Goal: Information Seeking & Learning: Learn about a topic

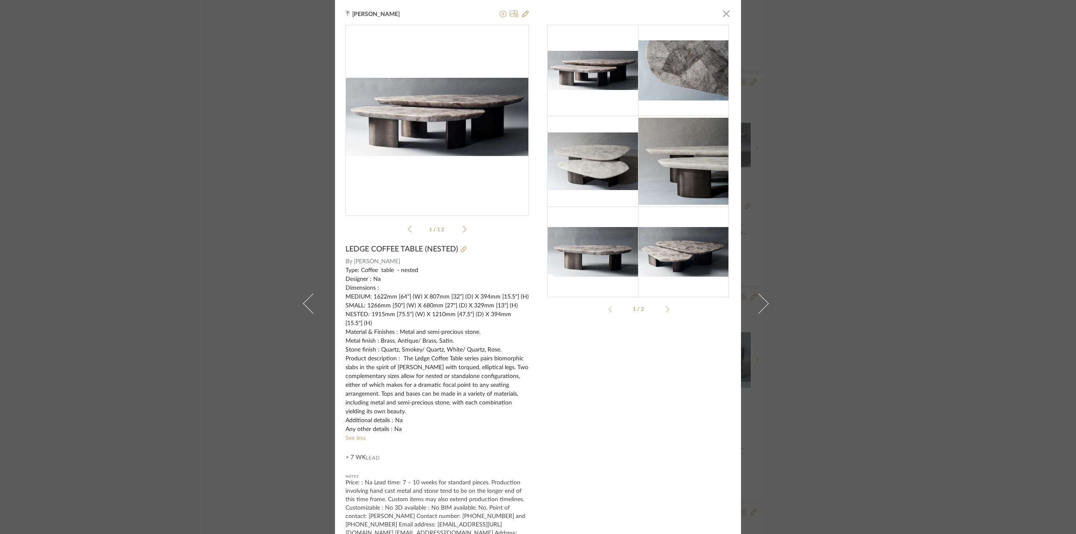
click at [722, 18] on span "button" at bounding box center [726, 13] width 17 height 17
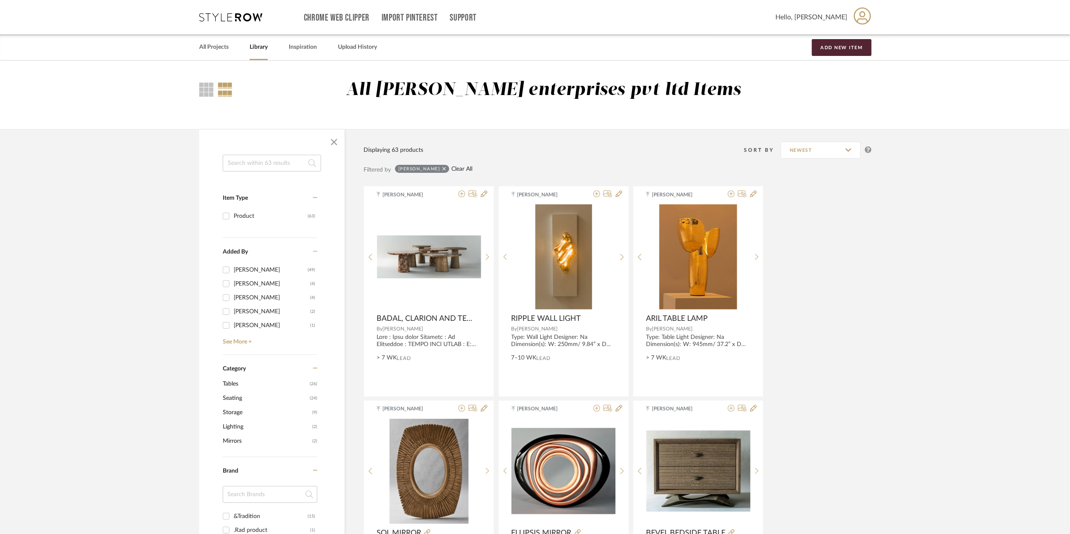
click at [452, 167] on link "Clear All" at bounding box center [461, 169] width 21 height 7
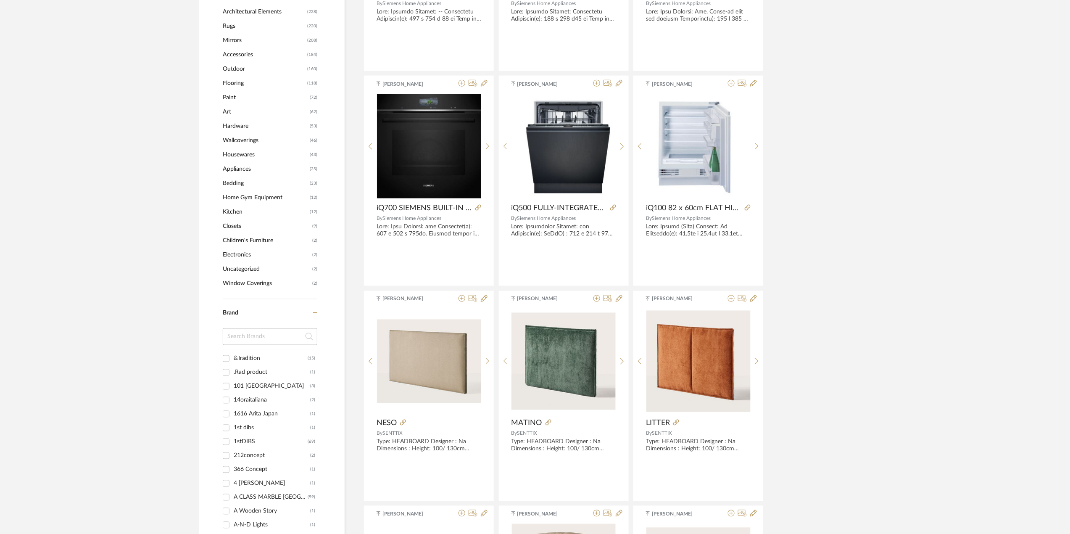
scroll to position [672, 0]
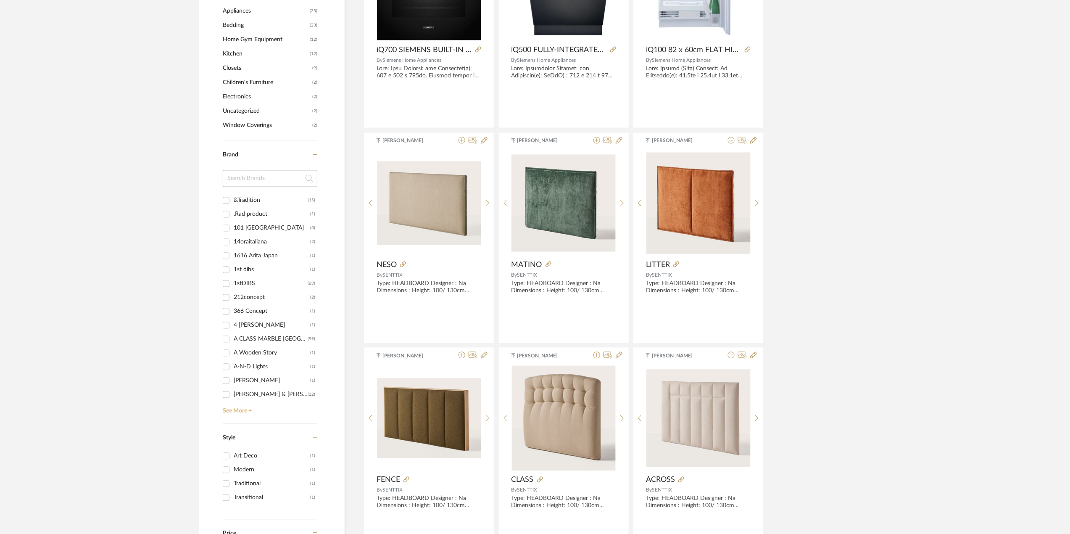
click at [227, 410] on link "See More +" at bounding box center [269, 407] width 97 height 13
drag, startPoint x: 315, startPoint y: 207, endPoint x: 317, endPoint y: 241, distance: 33.7
click at [317, 241] on div "&Tradition (15) .Rad product (1) 101 Copenhagen (3) 14oraitaliana (2) 1616 Arit…" at bounding box center [270, 304] width 95 height 223
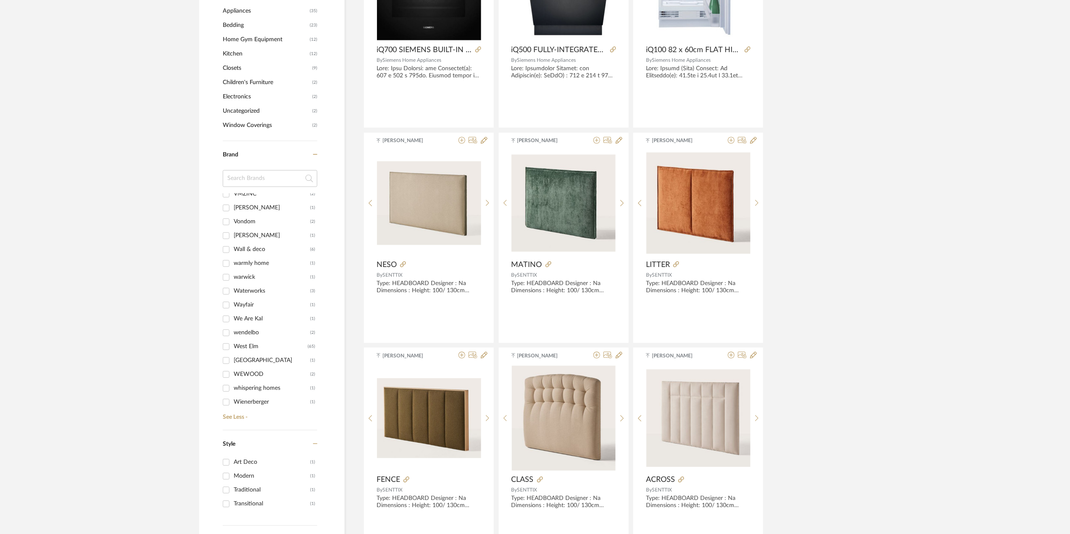
click at [254, 347] on div "West Elm" at bounding box center [271, 346] width 74 height 13
click at [233, 347] on input "West Elm (65)" at bounding box center [225, 346] width 13 height 13
checkbox input "true"
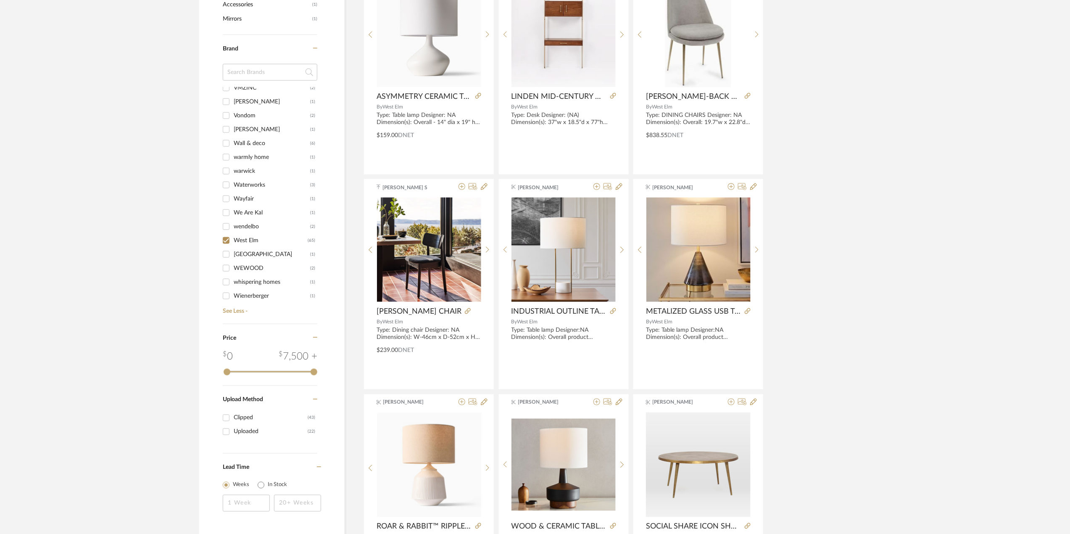
scroll to position [434, 0]
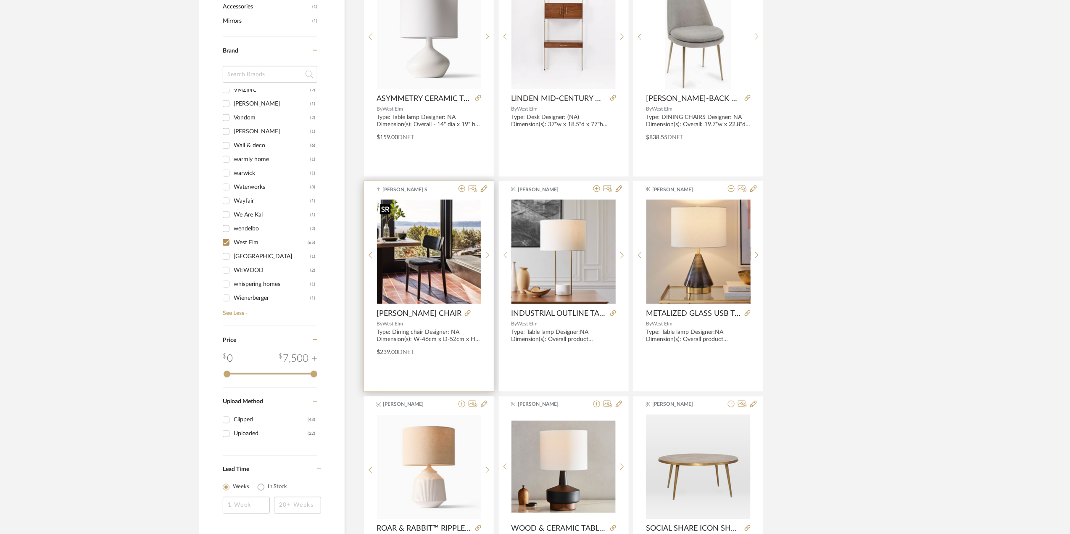
click at [422, 251] on img "0" at bounding box center [429, 252] width 104 height 104
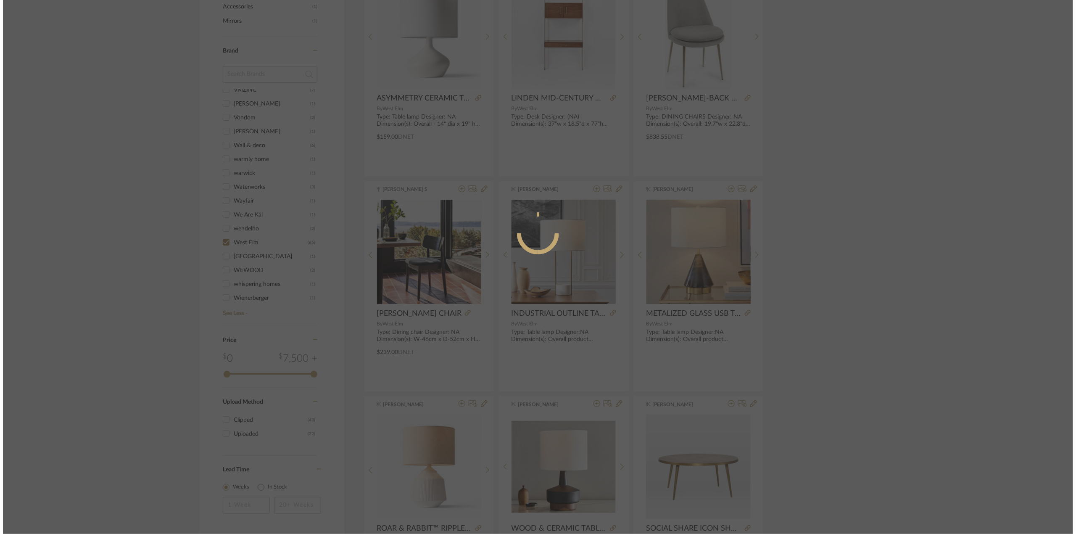
scroll to position [0, 0]
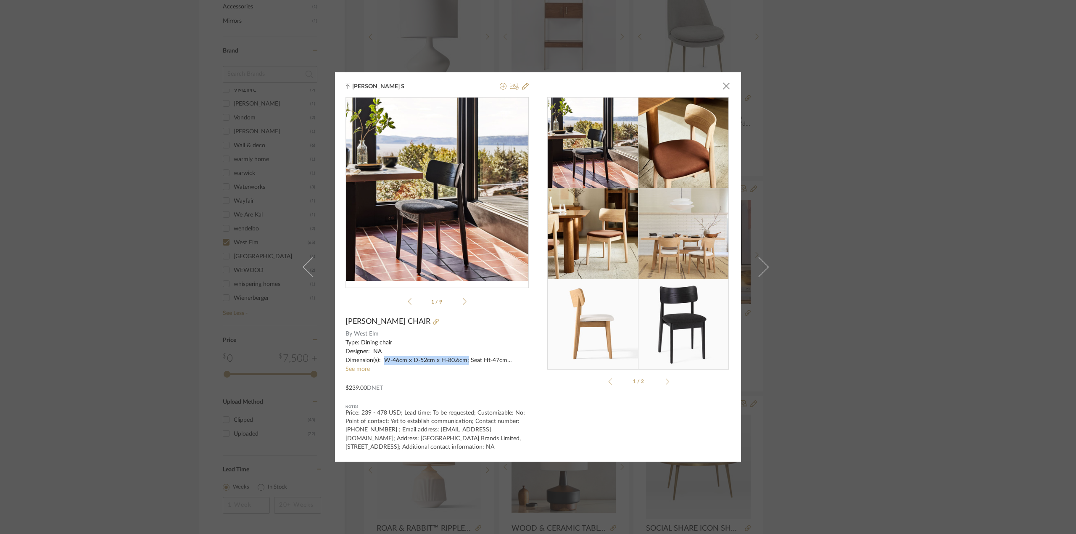
drag, startPoint x: 380, startPoint y: 358, endPoint x: 463, endPoint y: 362, distance: 82.9
click at [463, 362] on div "Type: Dining chair Designer: NA Dimension(s): W-46cm x D-52cm x H-80.6cm; Seat …" at bounding box center [436, 351] width 183 height 26
copy div "W-46cm x D-52cm x H-80.6cm;"
